Goal: Complete application form

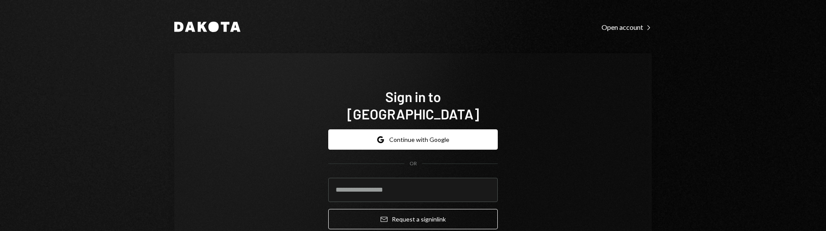
drag, startPoint x: 179, startPoint y: 165, endPoint x: 256, endPoint y: 160, distance: 78.0
click at [179, 165] on div "Sign in to [GEOGRAPHIC_DATA] Google Continue with Google OR Email Request a sig…" at bounding box center [412, 161] width 477 height 217
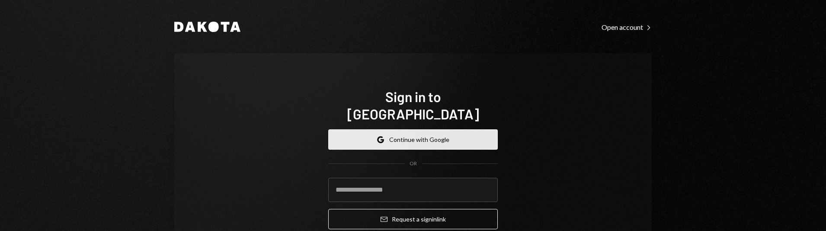
click at [392, 129] on button "Google Continue with Google" at bounding box center [412, 139] width 169 height 20
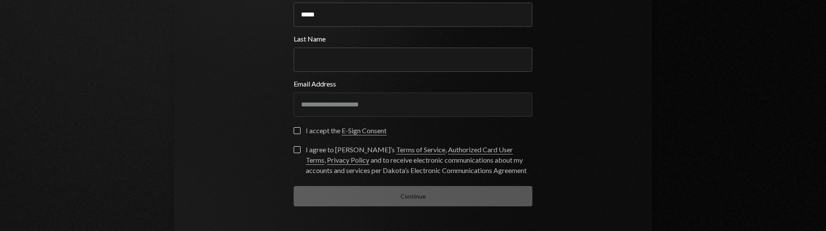
scroll to position [127, 0]
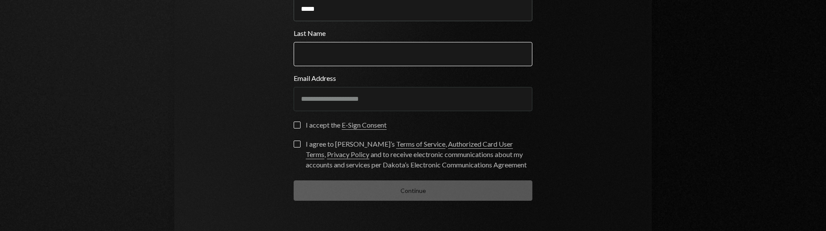
click at [315, 51] on input "Last Name" at bounding box center [412, 54] width 239 height 24
click at [294, 124] on button "I accept the E-Sign Consent" at bounding box center [296, 124] width 7 height 7
click at [293, 147] on button "I agree to Dakota’s Terms of Service , Authorized Card User Terms , Privacy Pol…" at bounding box center [296, 143] width 7 height 7
click at [341, 108] on div "**********" at bounding box center [412, 93] width 239 height 41
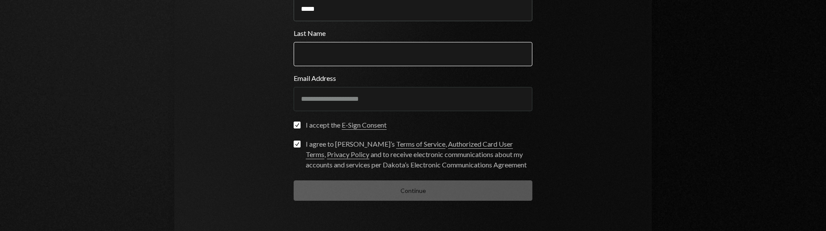
click at [328, 45] on input "Last Name" at bounding box center [412, 54] width 239 height 24
type input "****"
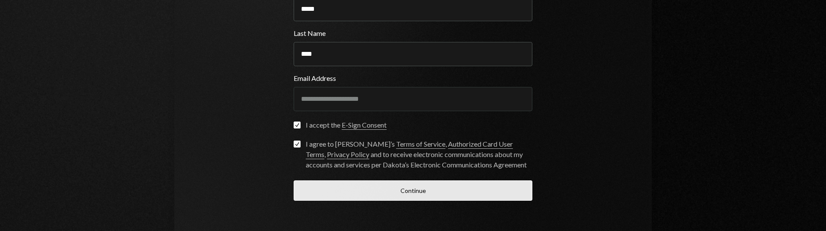
click at [400, 196] on button "Continue" at bounding box center [412, 190] width 239 height 20
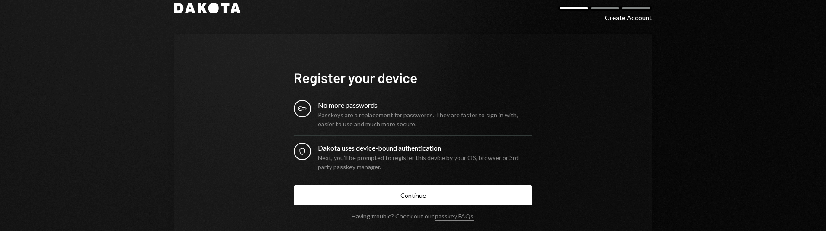
scroll to position [18, 0]
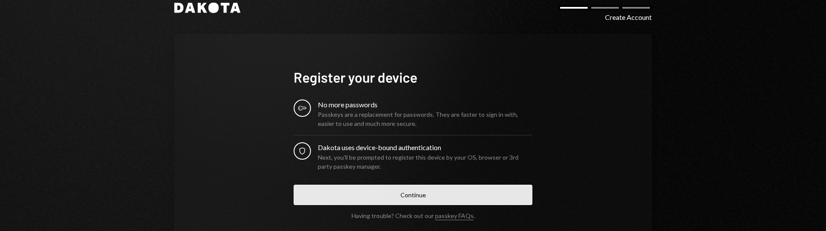
click at [408, 197] on button "Continue" at bounding box center [412, 195] width 239 height 20
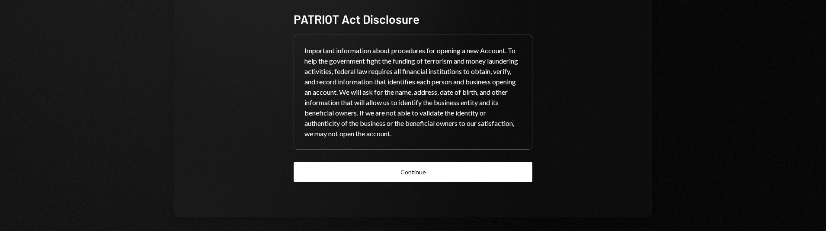
scroll to position [77, 0]
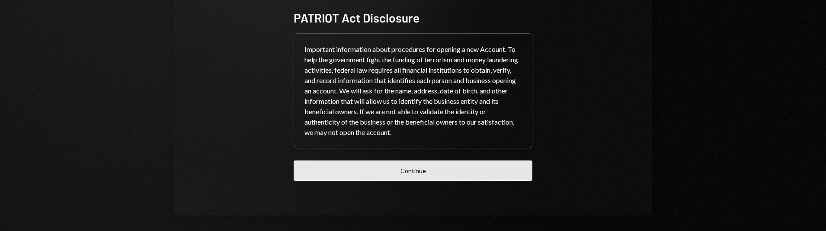
click at [425, 171] on button "Continue" at bounding box center [412, 170] width 239 height 20
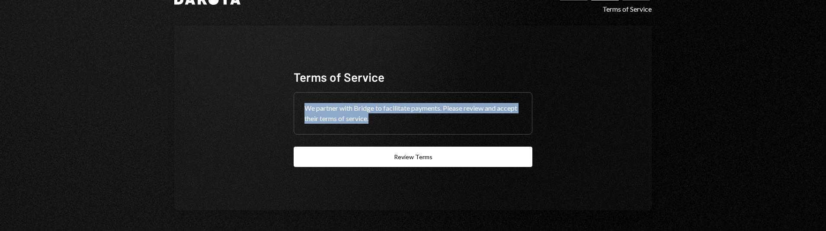
drag, startPoint x: 304, startPoint y: 109, endPoint x: 444, endPoint y: 117, distance: 140.3
click at [444, 117] on div "We partner with Bridge to facilitate payments. Please review and accept their t…" at bounding box center [413, 112] width 238 height 41
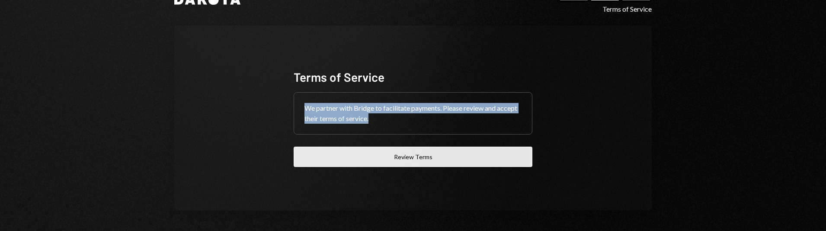
click at [411, 160] on button "Review Terms" at bounding box center [412, 157] width 239 height 20
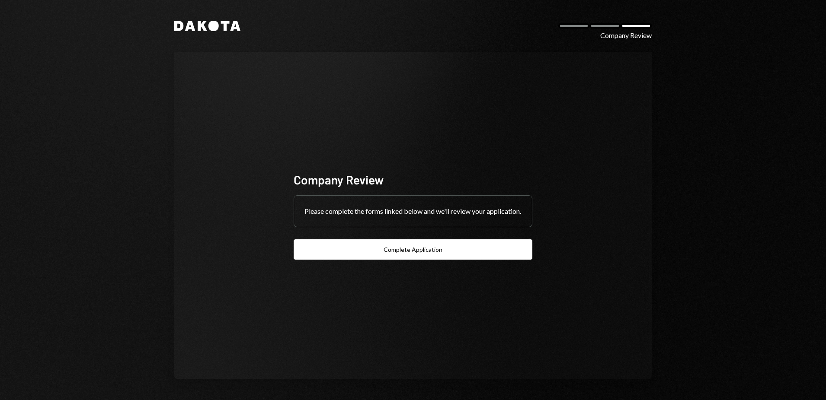
click at [289, 185] on div "Company Review Please complete the forms linked below and we'll review your app…" at bounding box center [412, 215] width 259 height 157
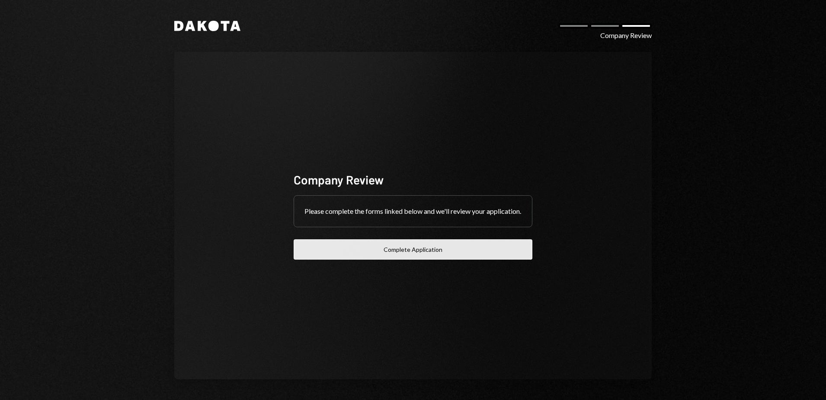
click at [416, 255] on button "Complete Application" at bounding box center [412, 249] width 239 height 20
